Goal: Task Accomplishment & Management: Manage account settings

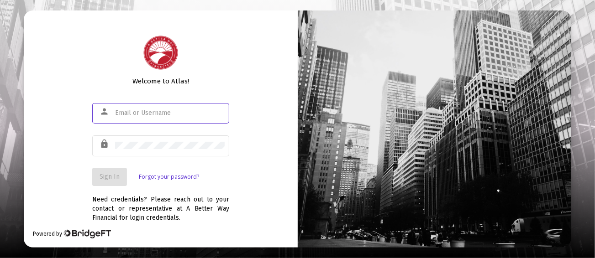
click at [123, 113] on input "text" at bounding box center [170, 113] width 110 height 7
type input "[EMAIL_ADDRESS][DOMAIN_NAME]"
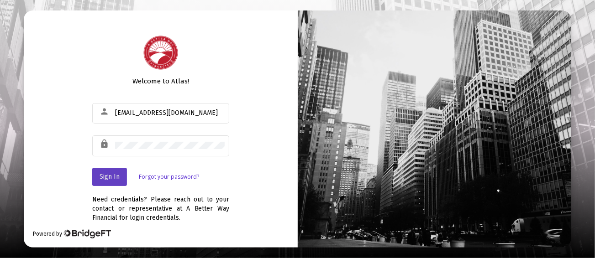
click at [113, 173] on span "Sign In" at bounding box center [109, 177] width 20 height 8
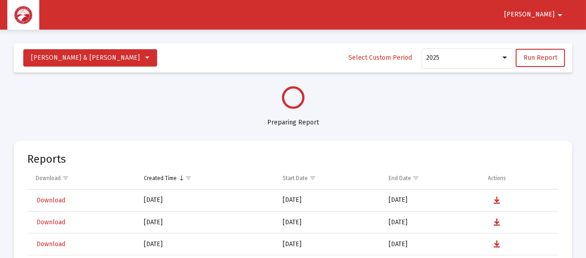
select select "View all"
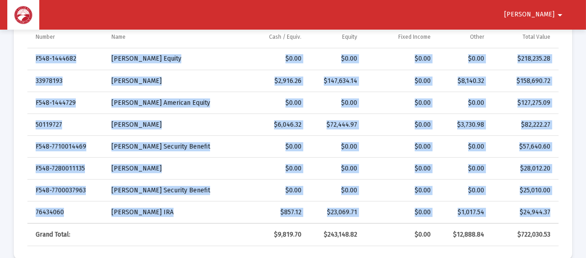
scroll to position [328, 0]
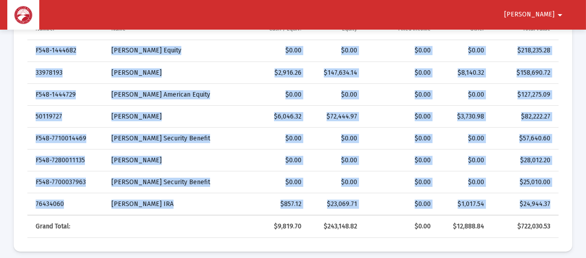
drag, startPoint x: 26, startPoint y: 144, endPoint x: 559, endPoint y: 223, distance: 538.8
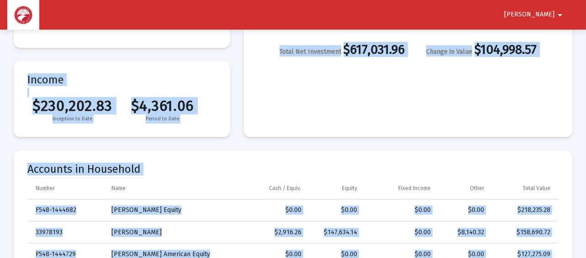
scroll to position [183, 0]
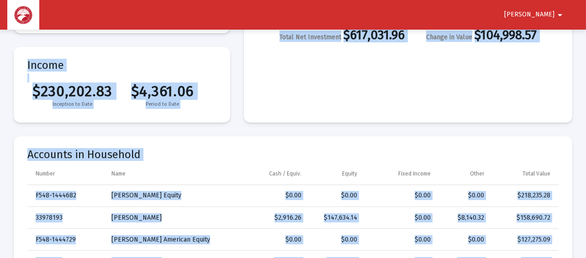
click at [551, 89] on mat-card "Net Investment Current Market Value $722,030.53 Total Net Investment $617,031.9…" at bounding box center [408, 13] width 328 height 219
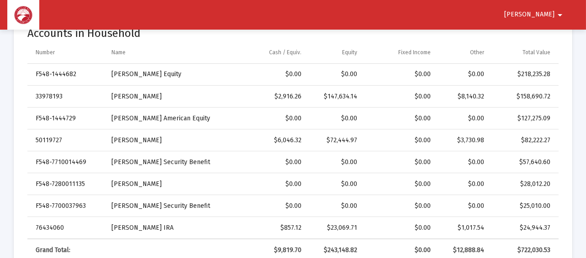
scroll to position [0, 0]
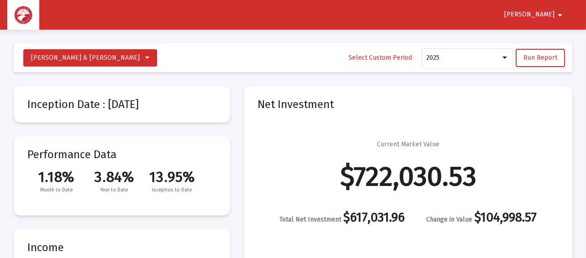
click at [559, 10] on mat-icon "arrow_drop_down" at bounding box center [559, 15] width 11 height 18
click at [554, 38] on button "Logout" at bounding box center [551, 39] width 51 height 22
